Goal: Task Accomplishment & Management: Complete application form

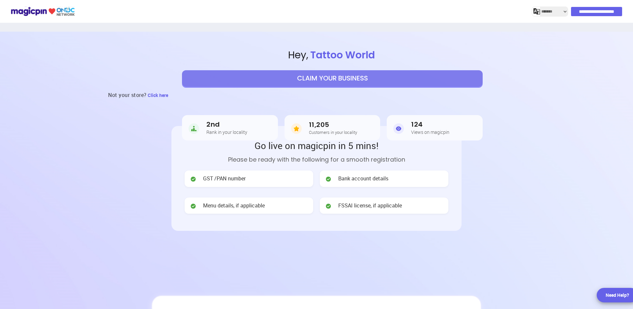
select select "*******"
click at [351, 77] on button "CLAIM YOUR BUSINESS" at bounding box center [332, 78] width 301 height 16
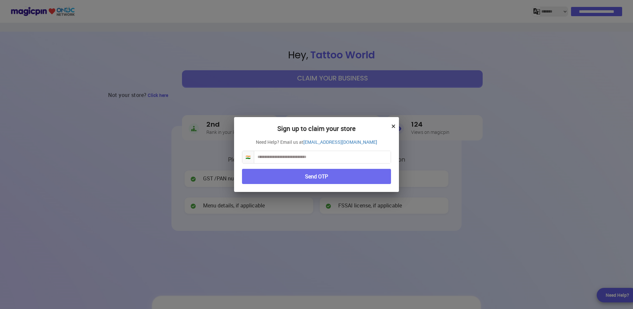
click at [311, 153] on input "text" at bounding box center [322, 157] width 137 height 12
type input "**********"
click at [325, 179] on button "Send OTP" at bounding box center [316, 177] width 149 height 16
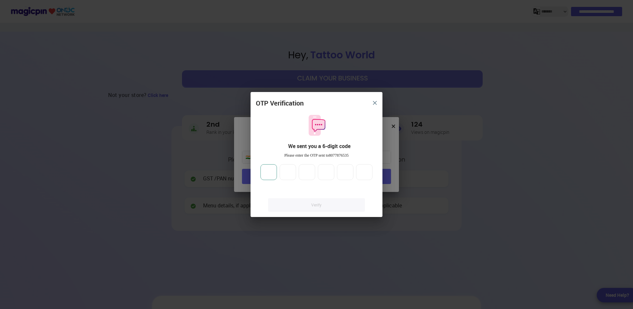
click at [265, 173] on input "number" at bounding box center [269, 172] width 16 height 16
type input "*"
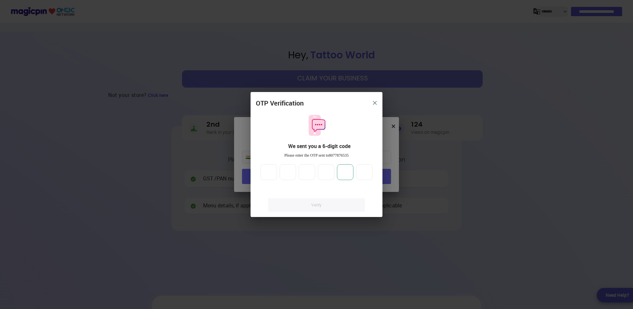
type input "*"
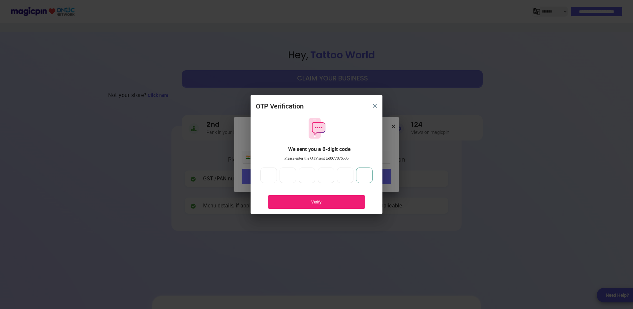
type input "*"
click at [326, 199] on div "Verify" at bounding box center [316, 202] width 97 height 14
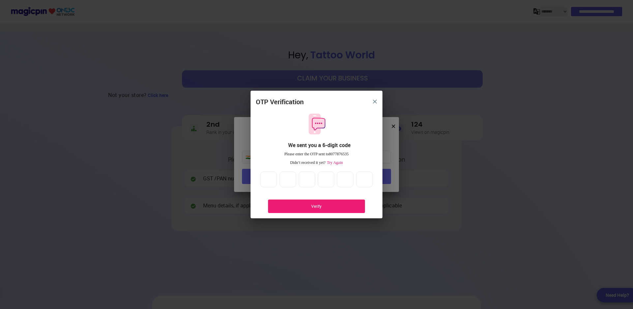
click at [309, 207] on div "Verify" at bounding box center [316, 207] width 77 height 6
click at [315, 205] on div "Verify" at bounding box center [316, 207] width 77 height 6
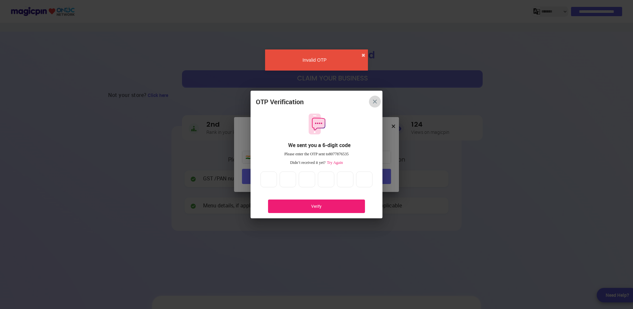
click at [374, 99] on button "close" at bounding box center [375, 102] width 12 height 12
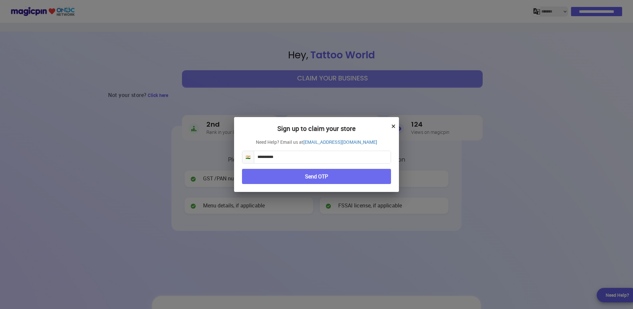
click at [318, 175] on button "Send OTP" at bounding box center [316, 177] width 149 height 16
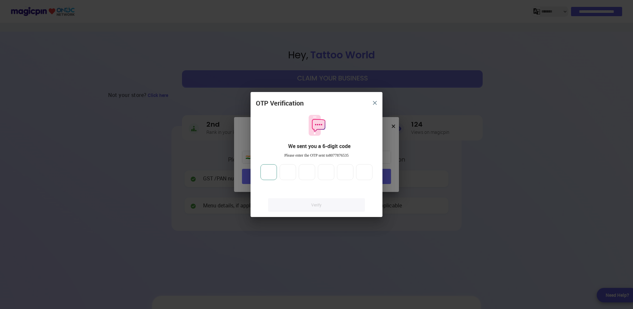
click at [265, 172] on input "number" at bounding box center [269, 172] width 16 height 16
type input "*"
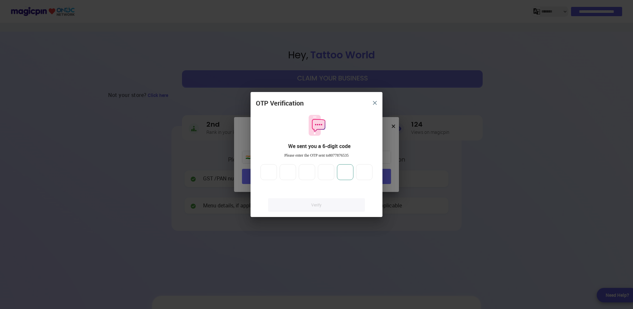
type input "*"
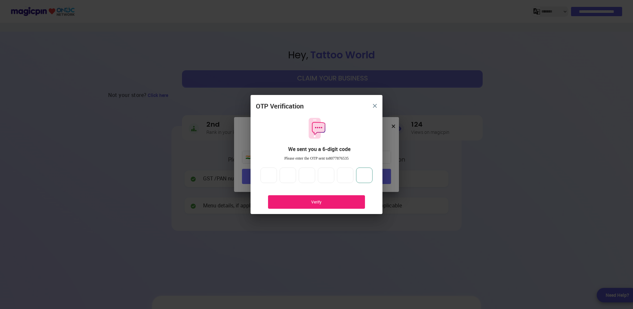
type input "*"
click at [338, 203] on div "Verify" at bounding box center [316, 202] width 77 height 6
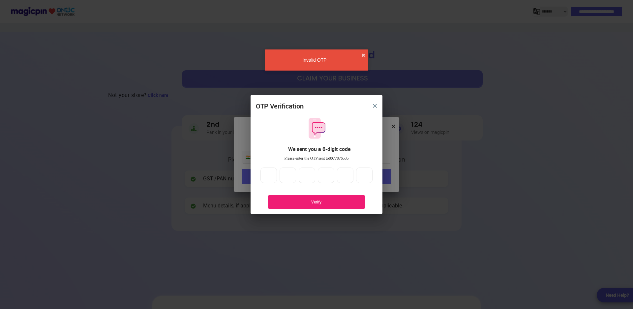
click at [338, 203] on div "Verify" at bounding box center [316, 202] width 77 height 6
click at [372, 102] on button "close" at bounding box center [375, 106] width 12 height 12
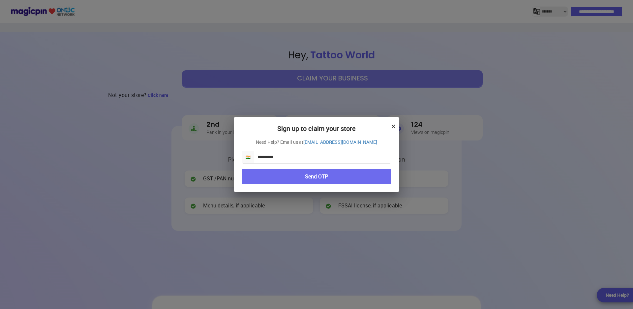
click at [326, 177] on button "Send OTP" at bounding box center [316, 177] width 149 height 16
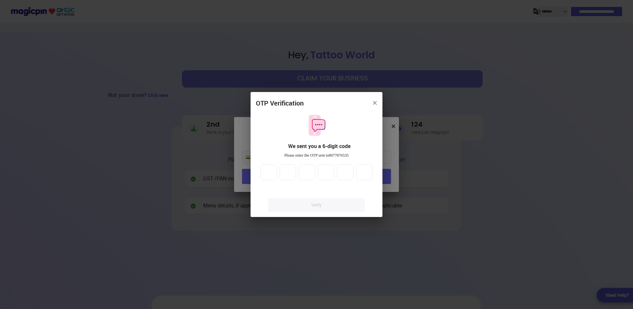
click at [373, 103] on img "close" at bounding box center [375, 103] width 4 height 4
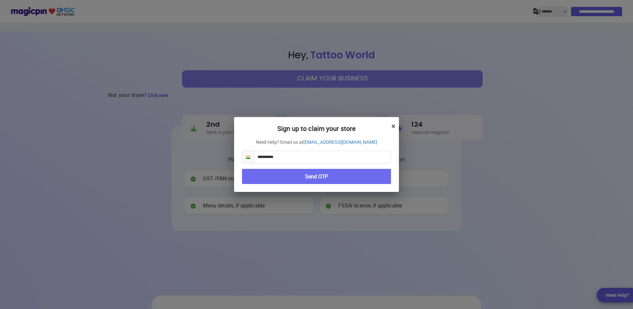
click at [394, 125] on button "×" at bounding box center [394, 125] width 4 height 11
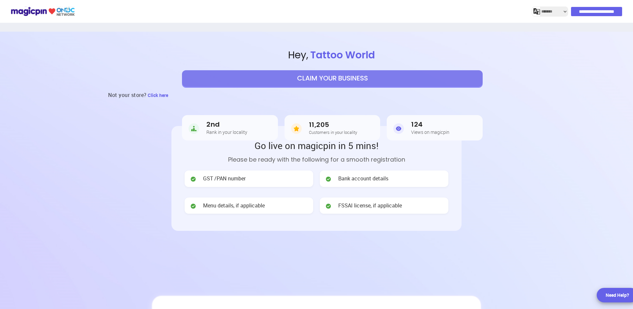
select select "*******"
